Goal: Transaction & Acquisition: Book appointment/travel/reservation

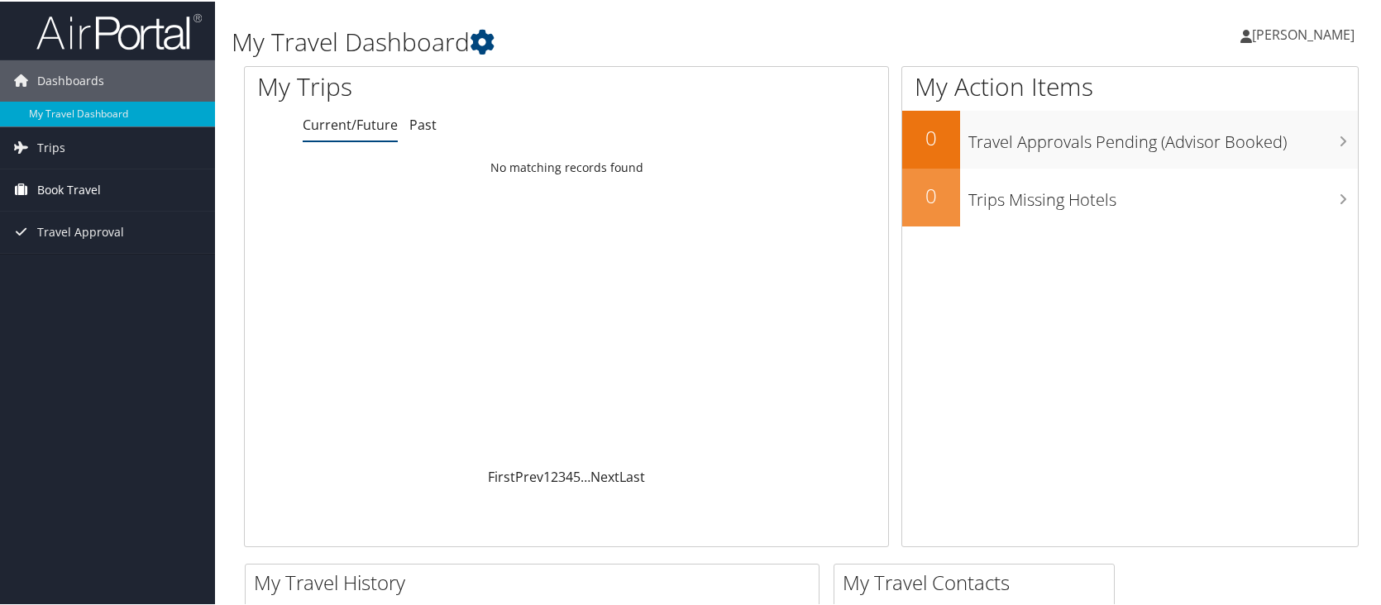
click at [52, 184] on span "Book Travel" at bounding box center [69, 188] width 64 height 41
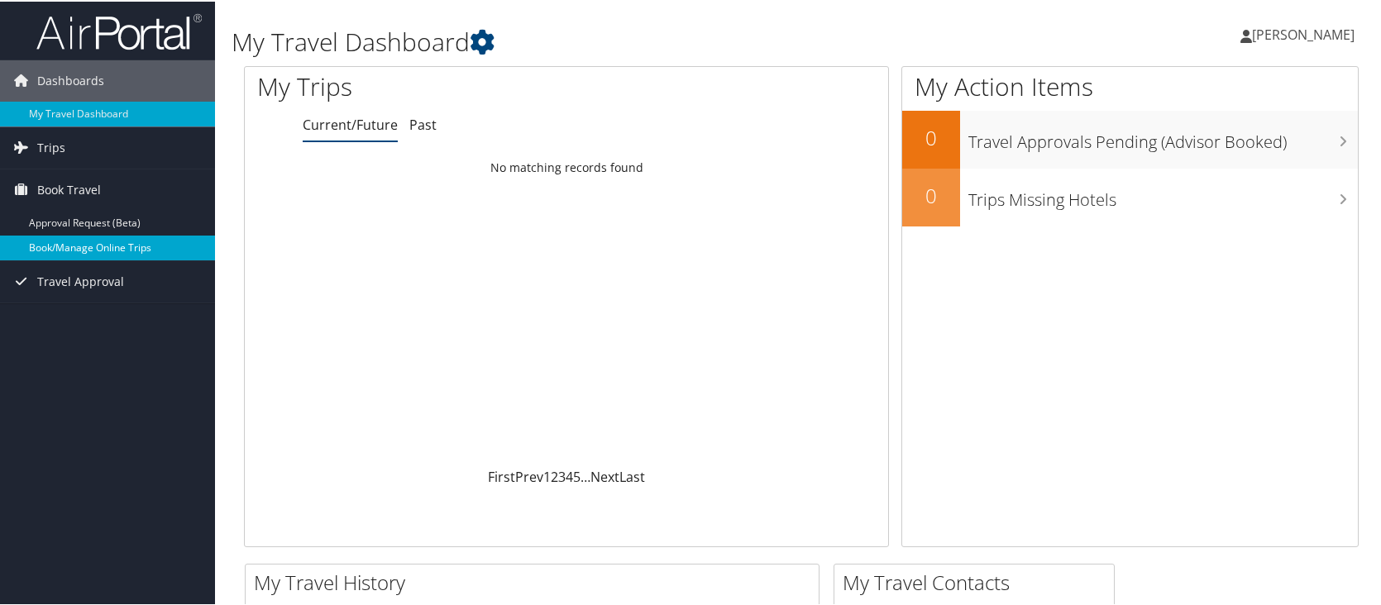
click at [96, 245] on link "Book/Manage Online Trips" at bounding box center [107, 246] width 215 height 25
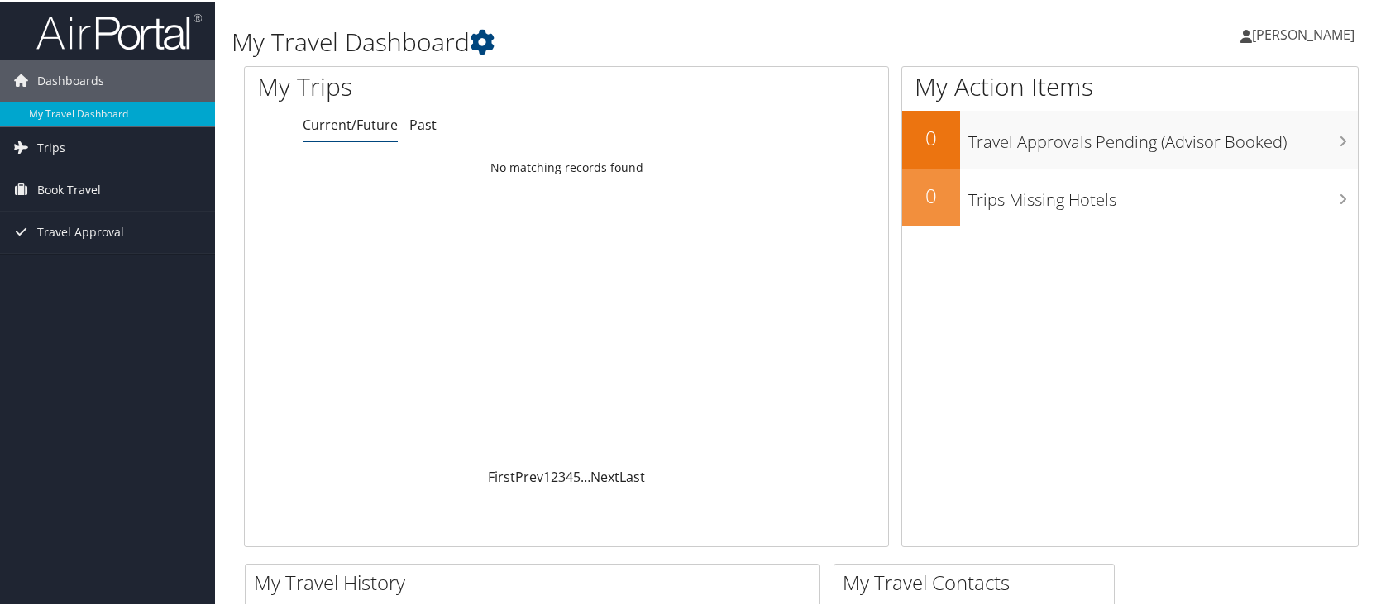
click at [1316, 44] on link "[PERSON_NAME]" at bounding box center [1305, 33] width 131 height 50
click at [1207, 271] on link "Sign Out" at bounding box center [1259, 269] width 184 height 28
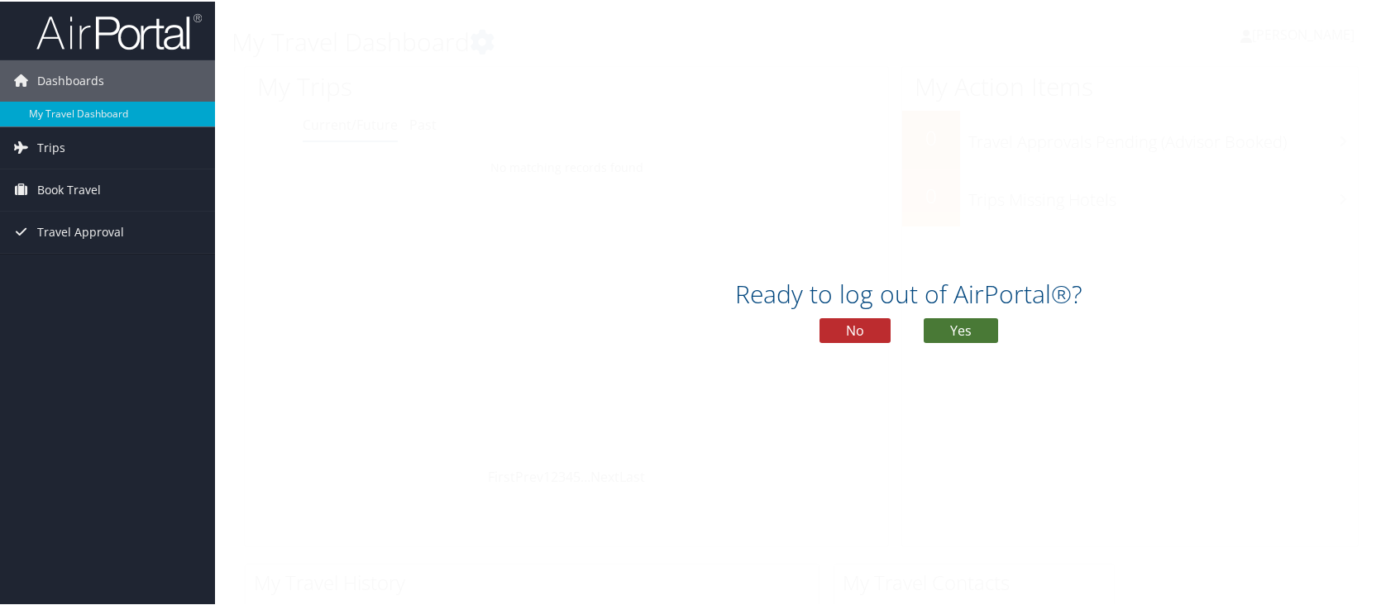
click at [975, 322] on button "Yes" at bounding box center [961, 329] width 74 height 25
